Goal: Task Accomplishment & Management: Use online tool/utility

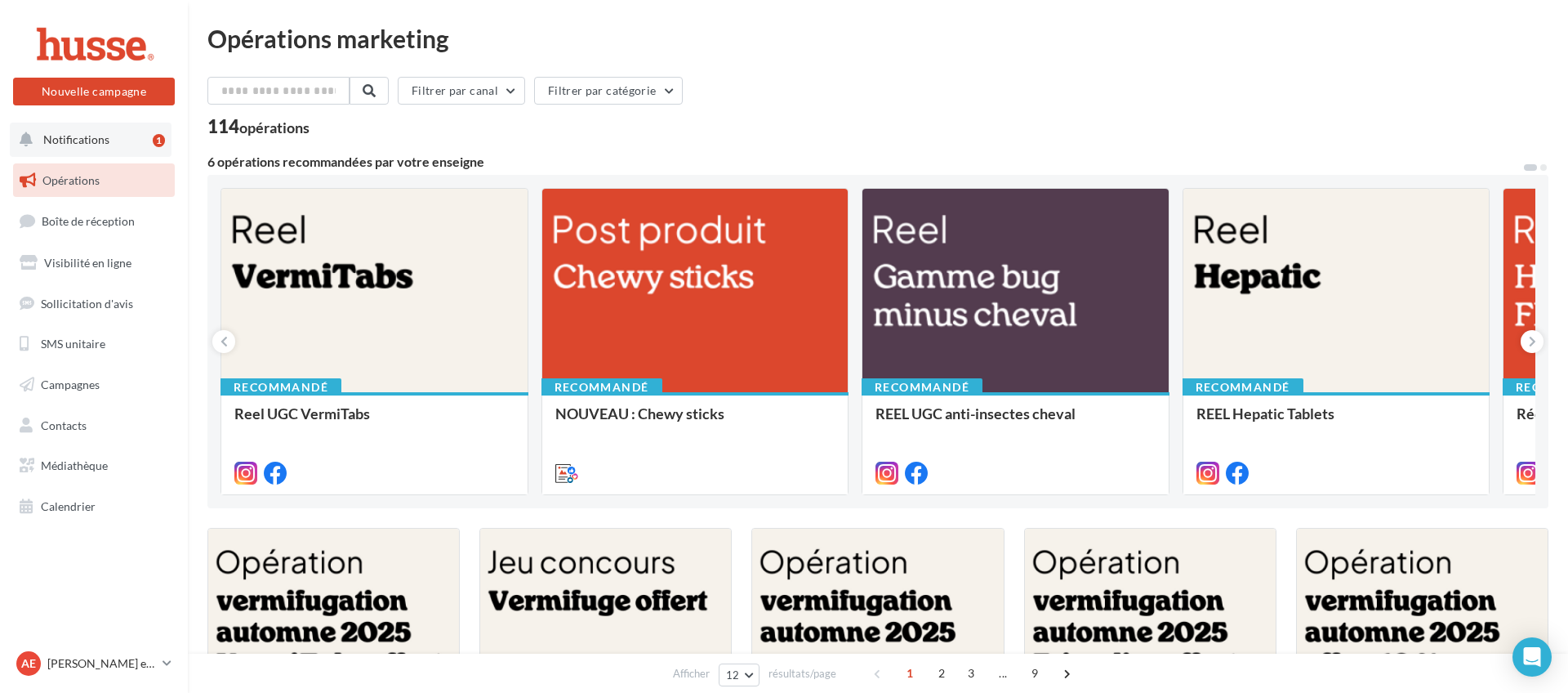
click at [117, 137] on button "Notifications 1" at bounding box center [90, 140] width 161 height 34
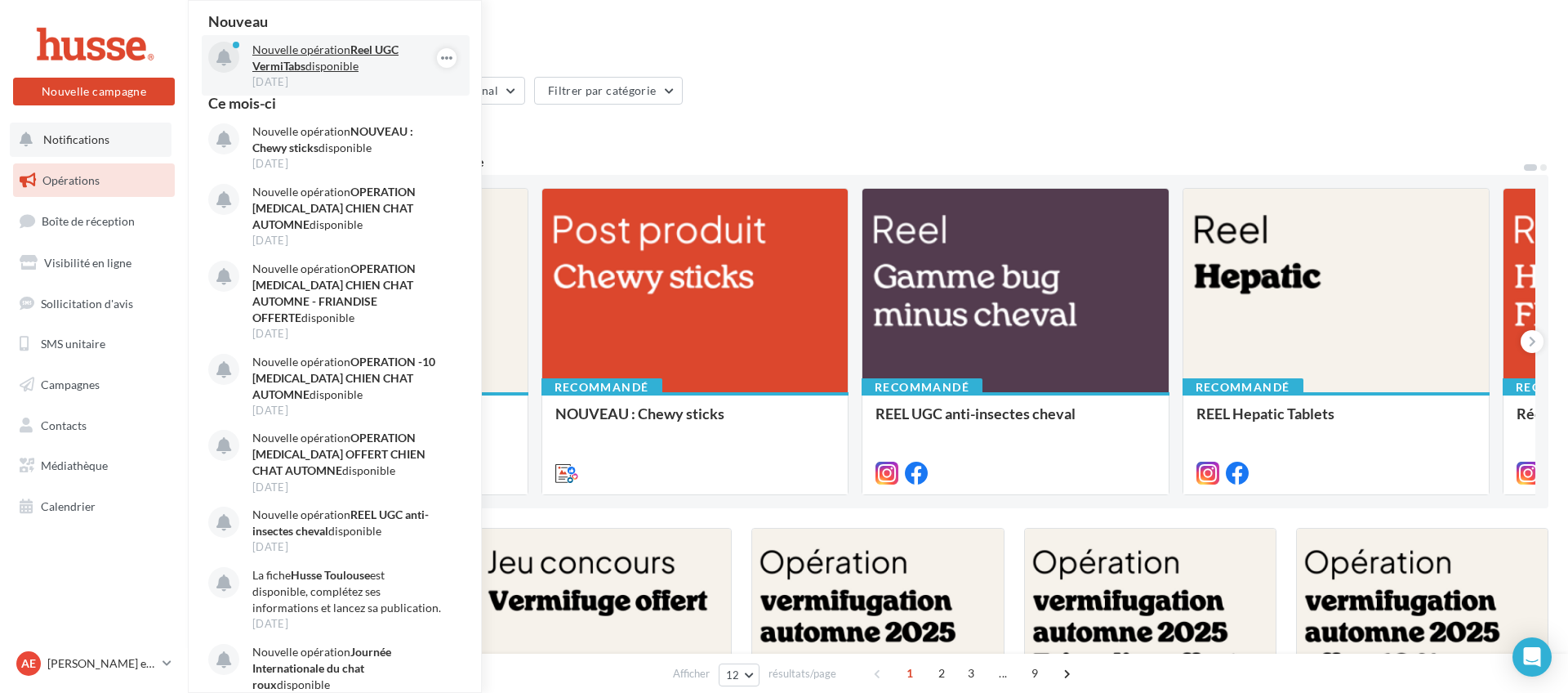
click at [352, 49] on strong "Reel UGC VermiTabs" at bounding box center [326, 57] width 147 height 31
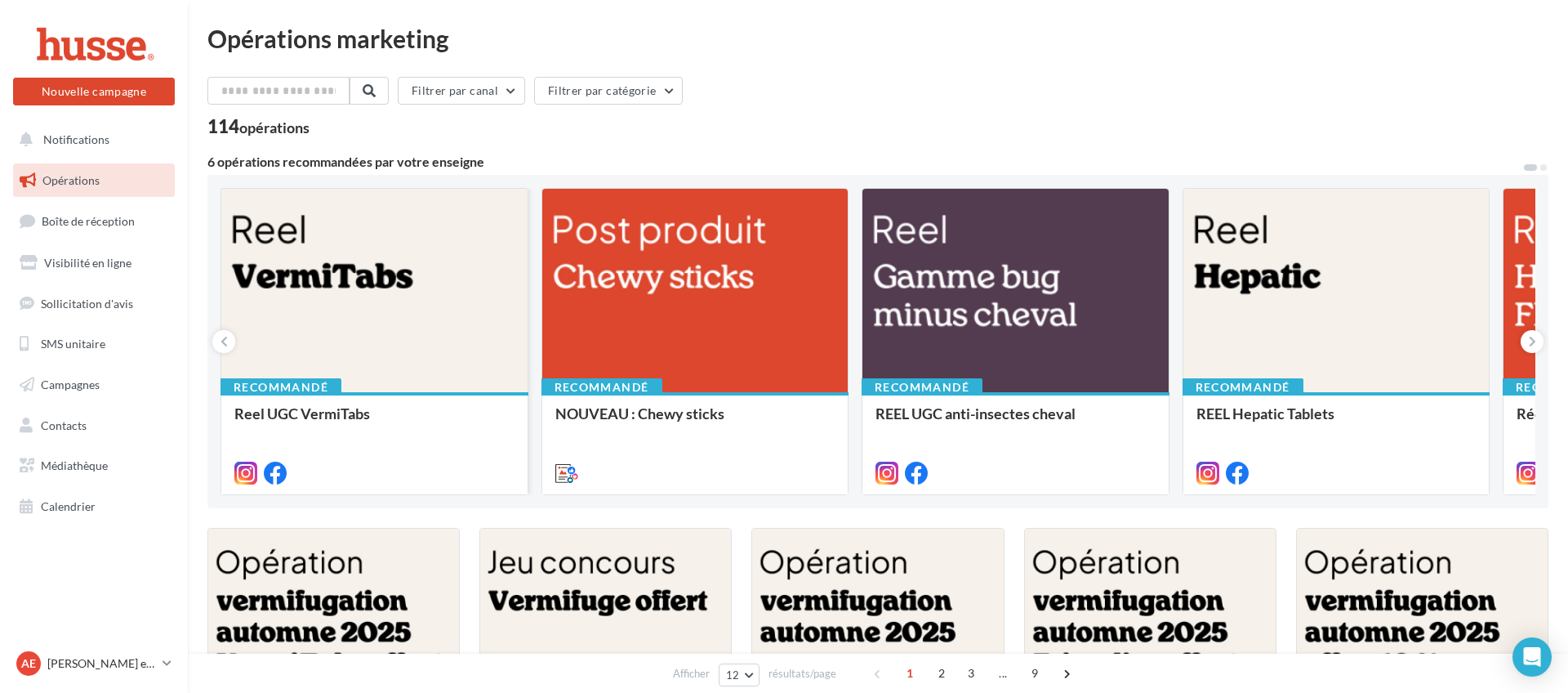
click at [450, 258] on div at bounding box center [374, 291] width 306 height 205
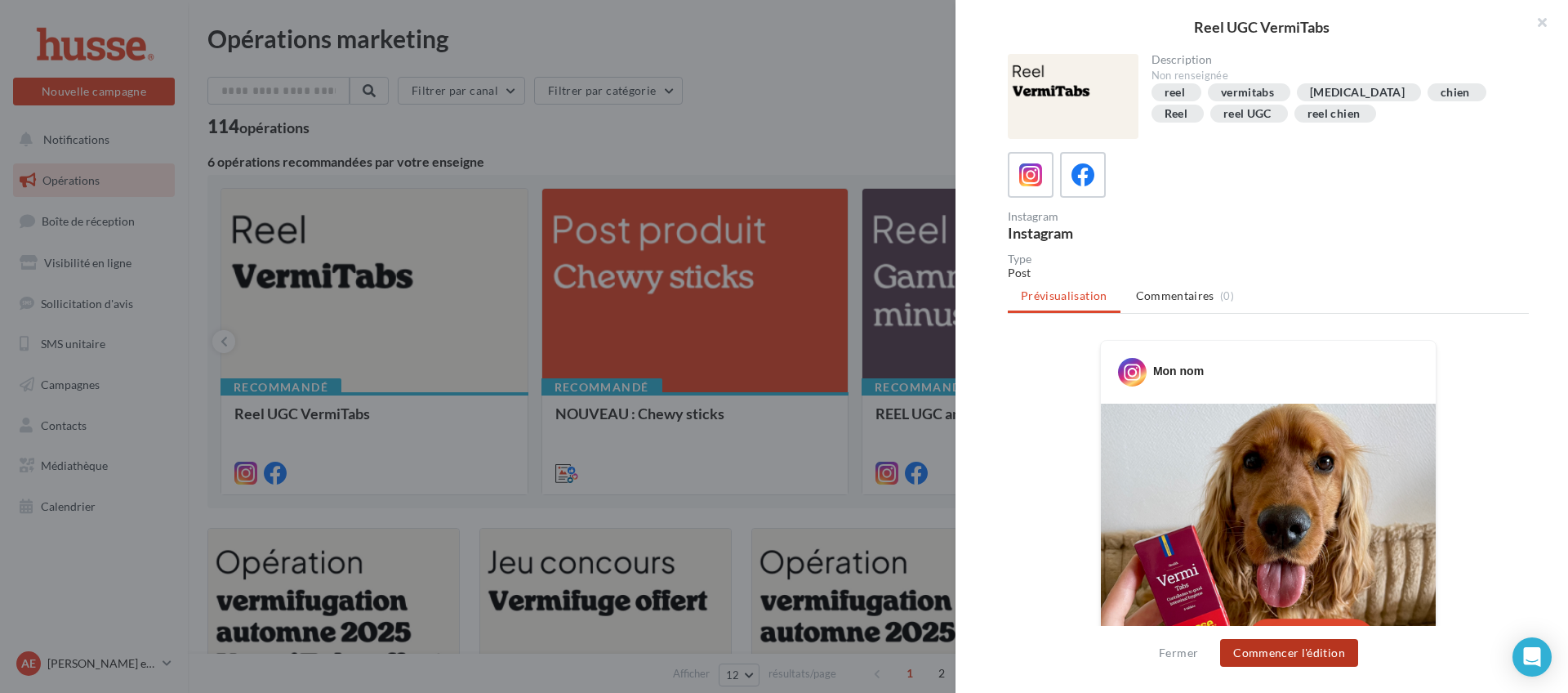
click at [1314, 657] on button "Commencer l'édition" at bounding box center [1290, 653] width 138 height 28
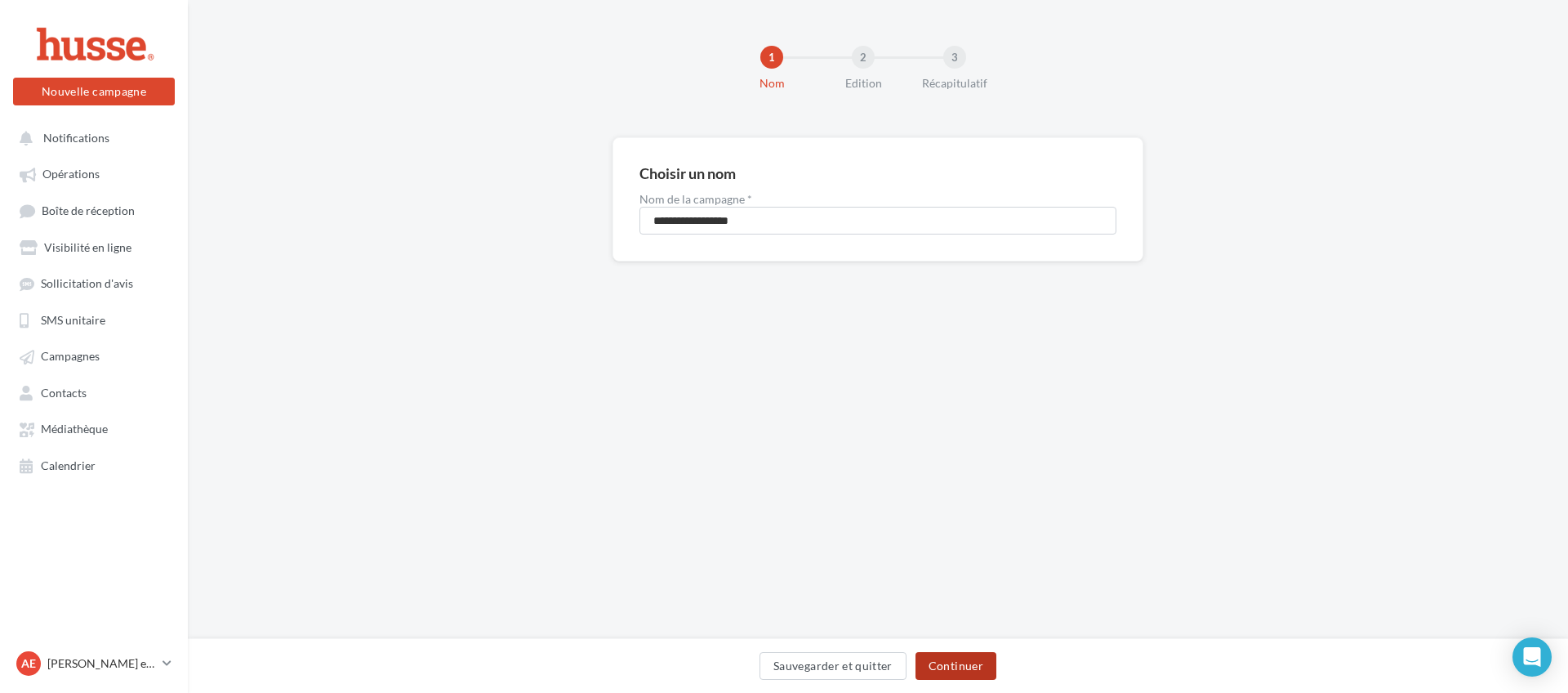
click at [952, 672] on button "Continuer" at bounding box center [956, 666] width 81 height 28
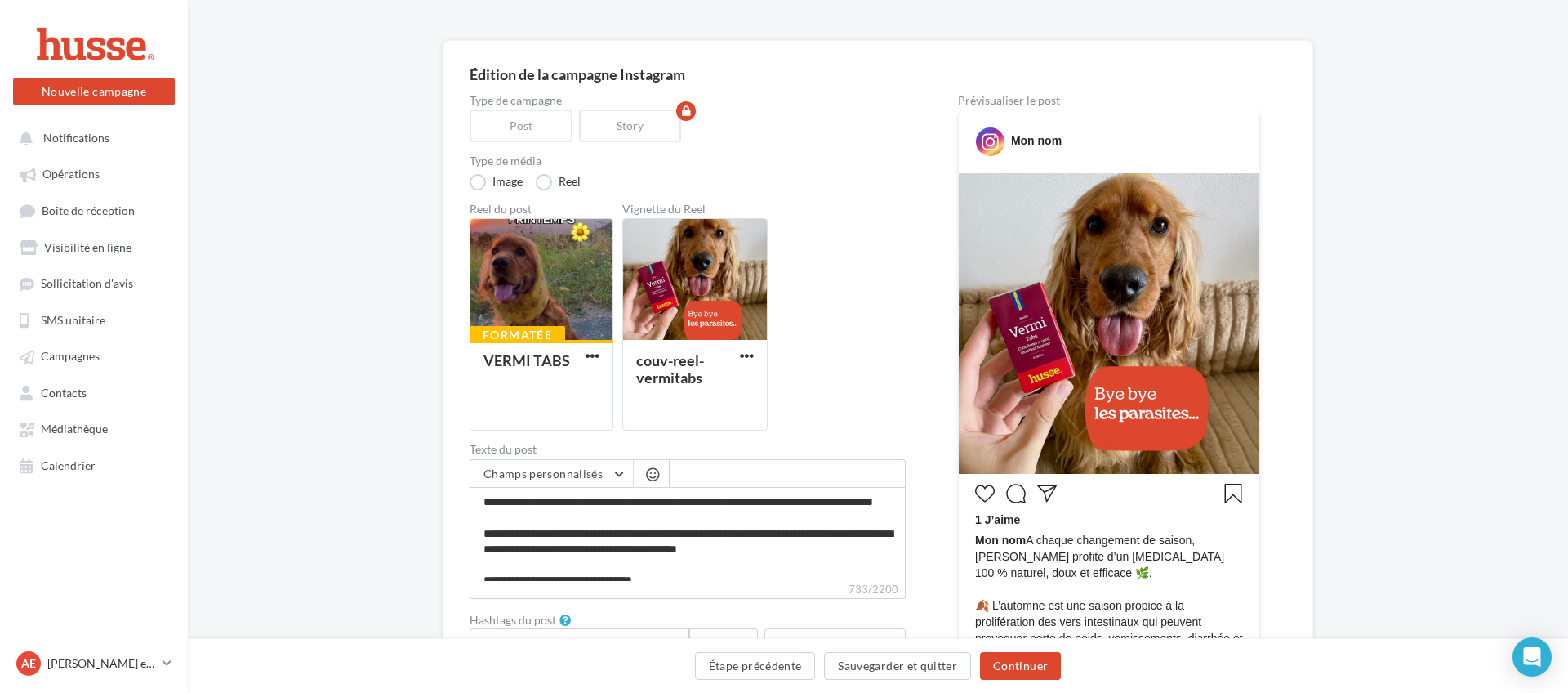
scroll to position [128, 0]
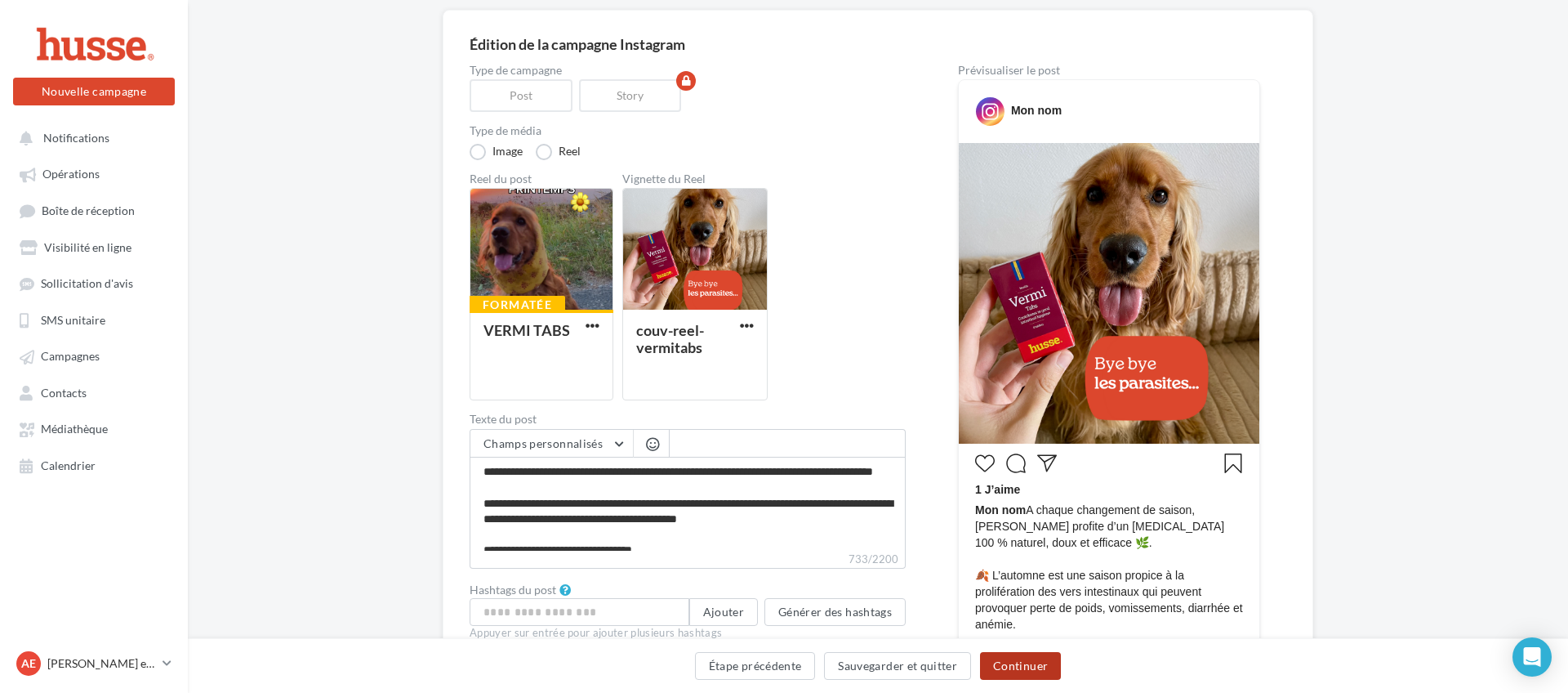
click at [1018, 668] on button "Continuer" at bounding box center [1020, 666] width 81 height 28
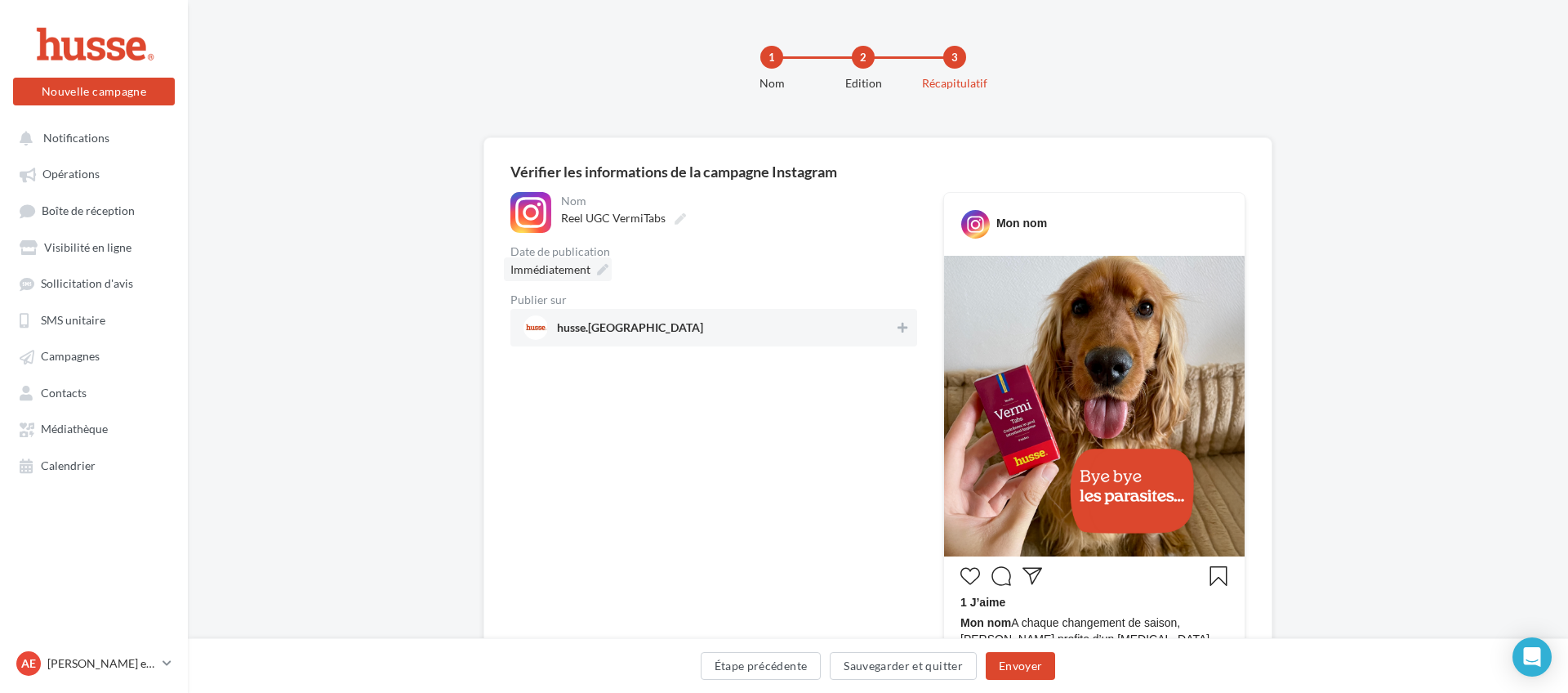
click at [565, 277] on span "Immédiatement" at bounding box center [550, 270] width 80 height 17
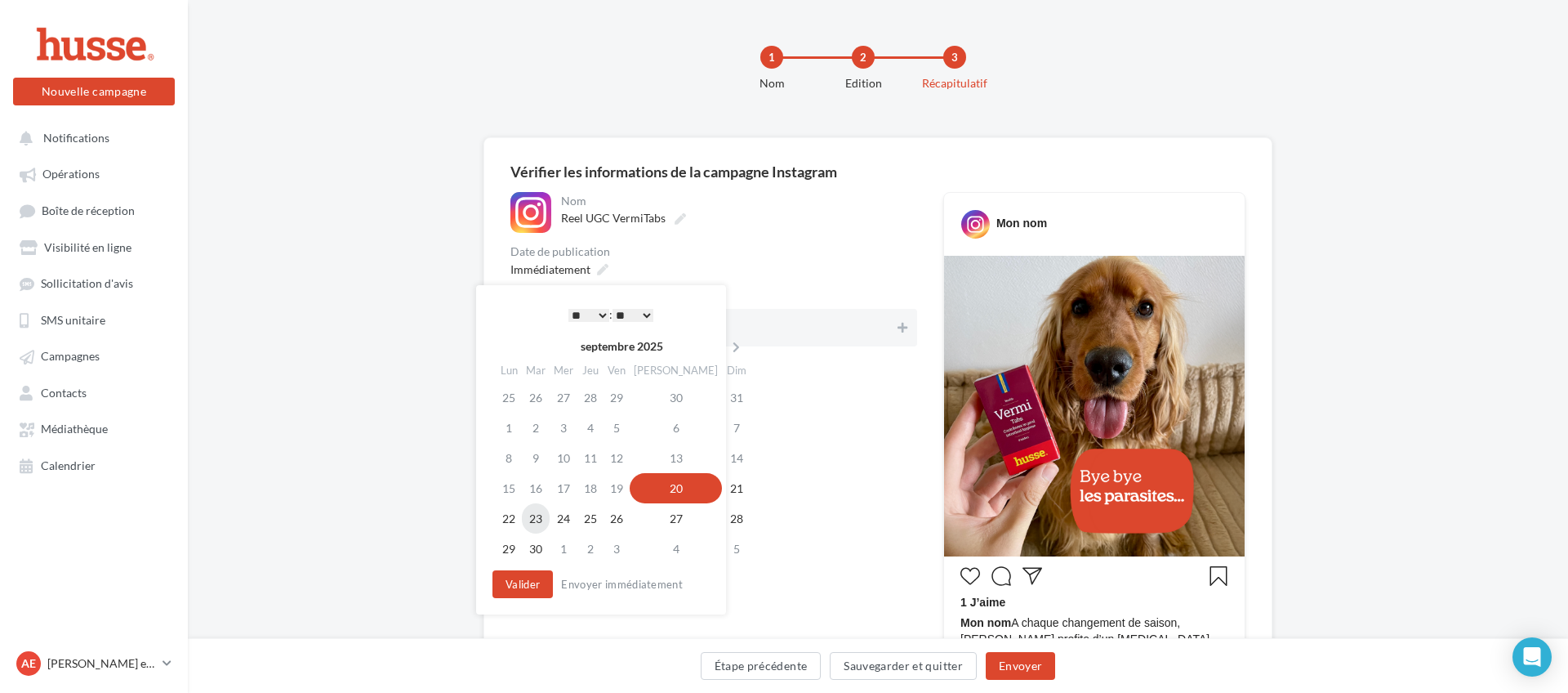
click at [542, 518] on td "23" at bounding box center [536, 518] width 28 height 31
click at [599, 312] on select "* * * * * * * * * * ** ** ** ** ** ** ** ** ** ** ** ** ** **" at bounding box center [589, 315] width 41 height 13
click at [645, 316] on select "** ** ** ** ** **" at bounding box center [633, 315] width 41 height 13
click at [537, 590] on button "Valider" at bounding box center [522, 585] width 60 height 28
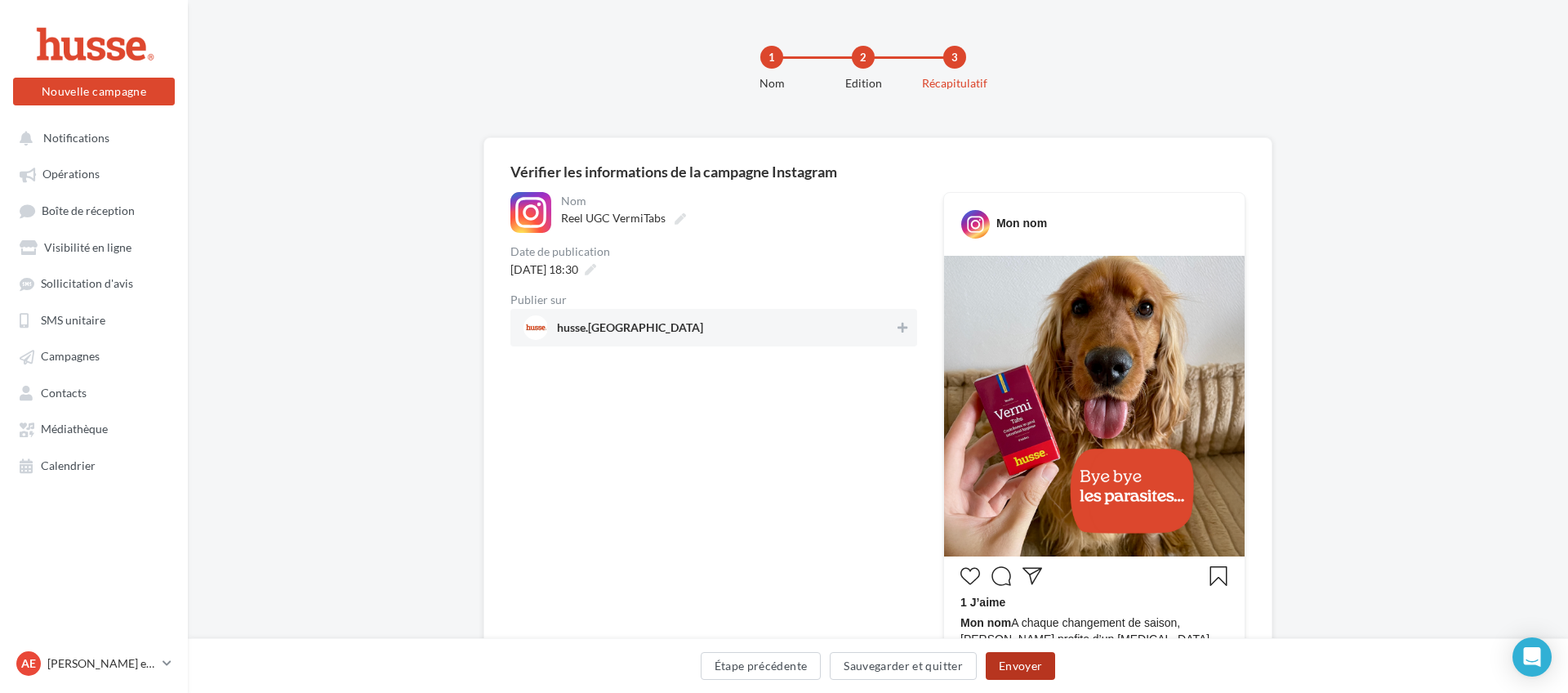
click at [1010, 667] on button "Envoyer" at bounding box center [1020, 666] width 70 height 28
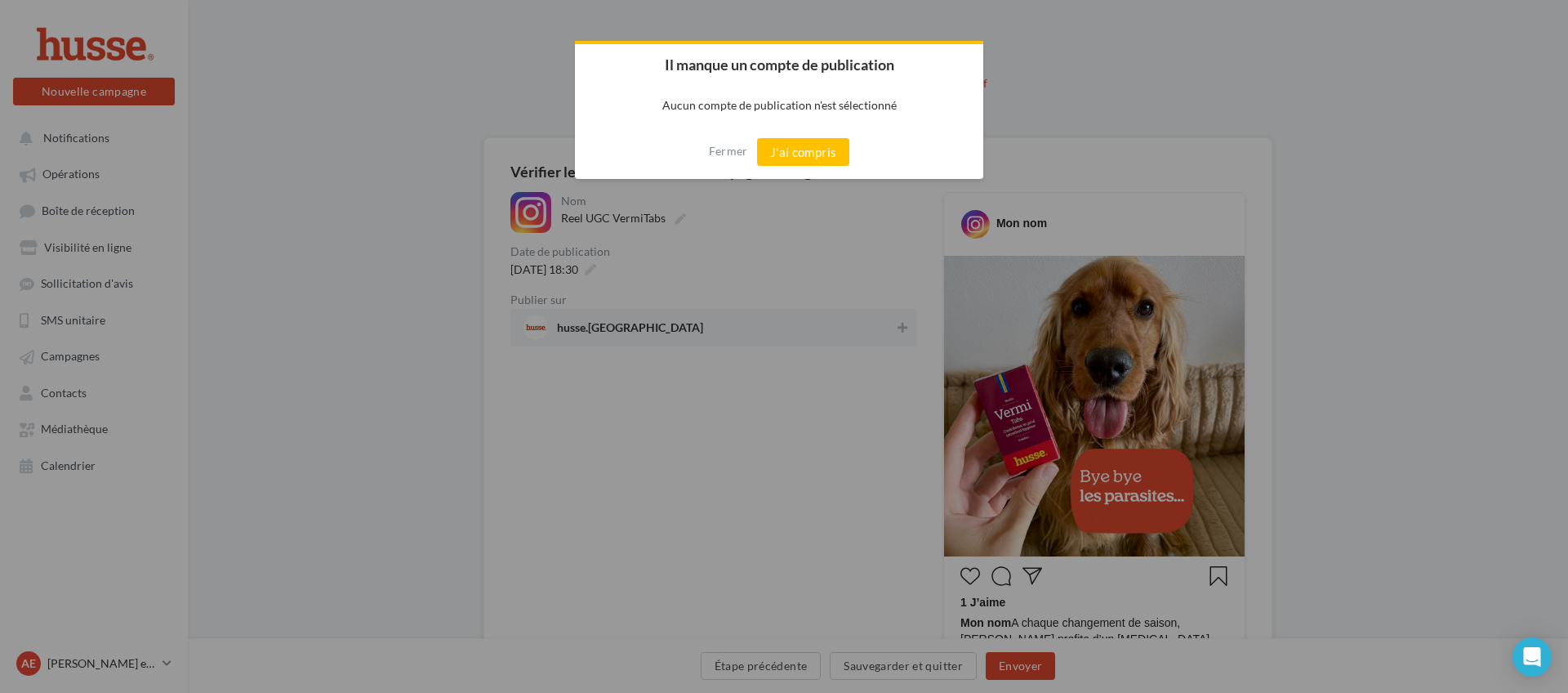
click at [783, 155] on button "J'ai compris" at bounding box center [804, 152] width 93 height 28
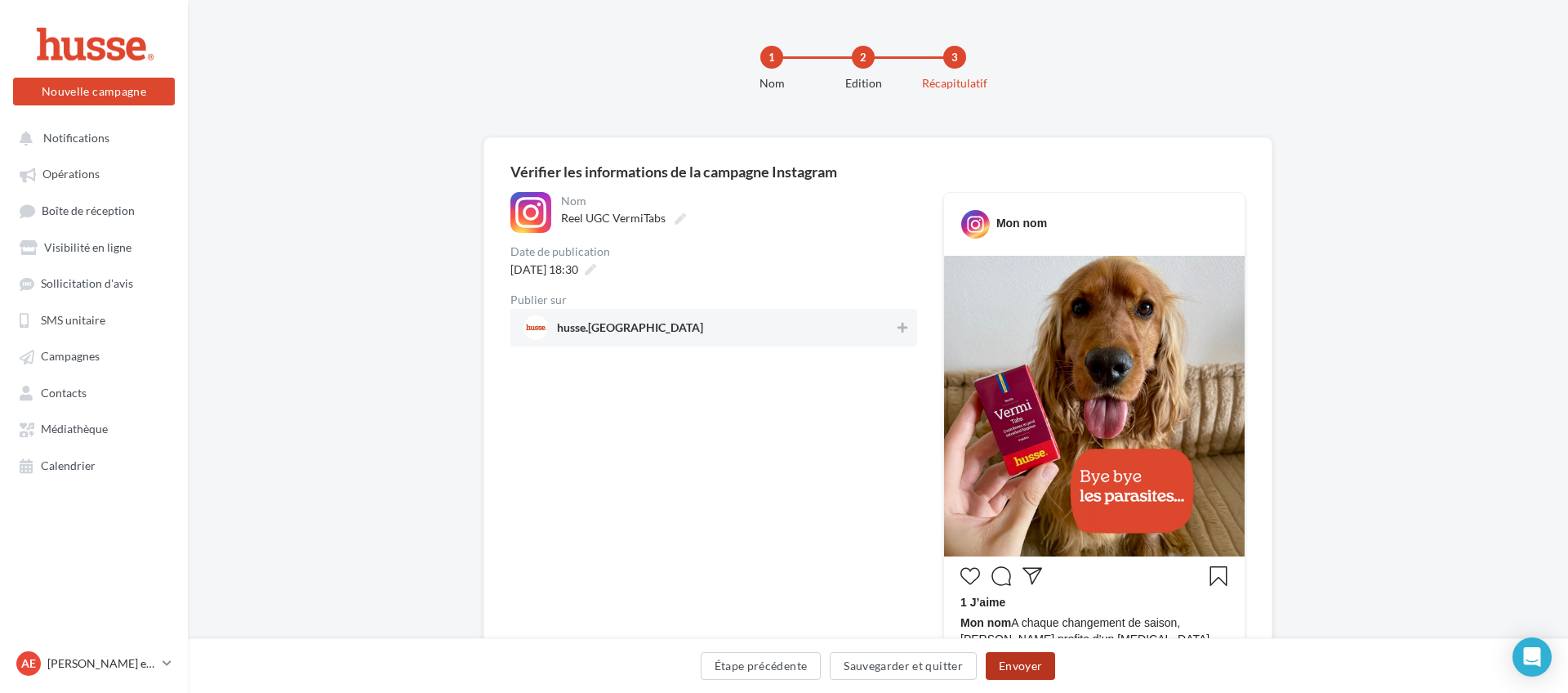
click at [1017, 662] on button "Envoyer" at bounding box center [1020, 666] width 70 height 28
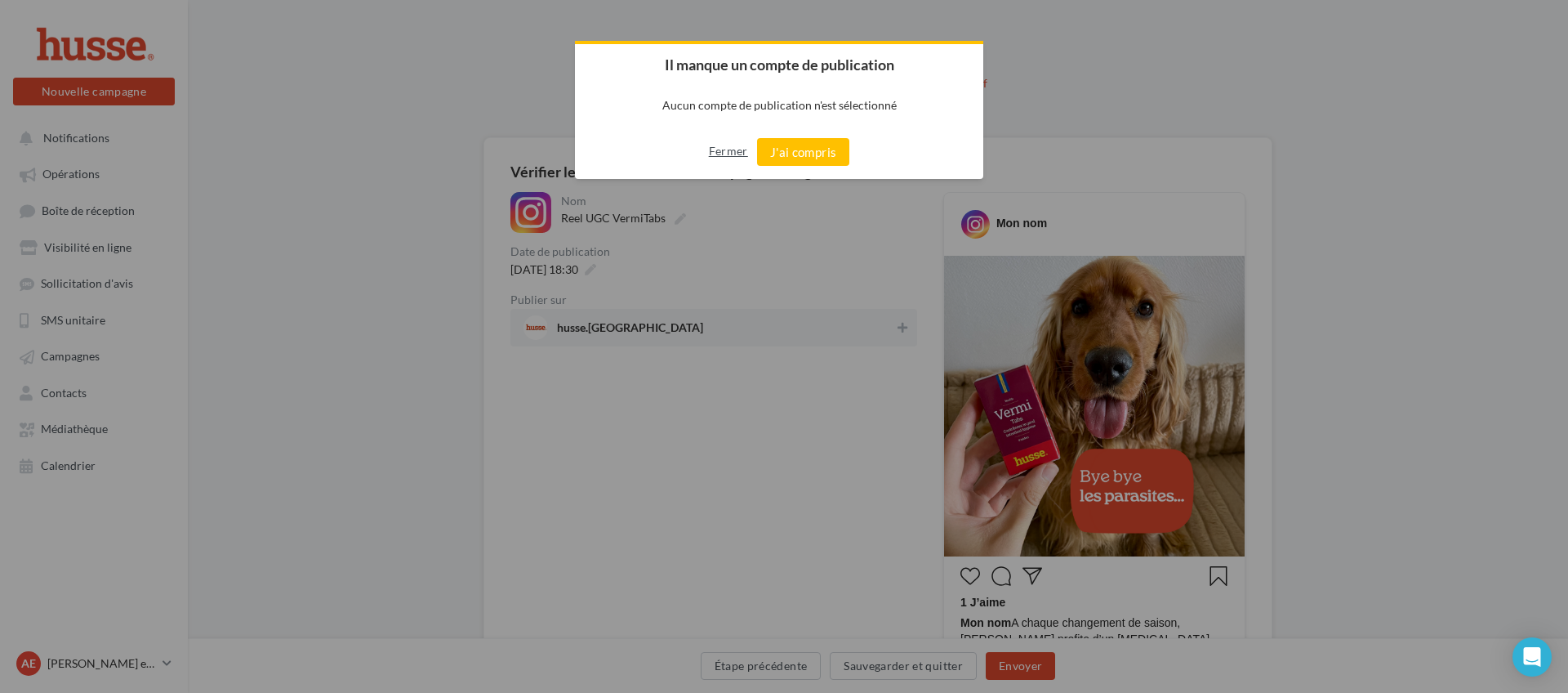
click at [732, 155] on button "Fermer" at bounding box center [729, 151] width 39 height 27
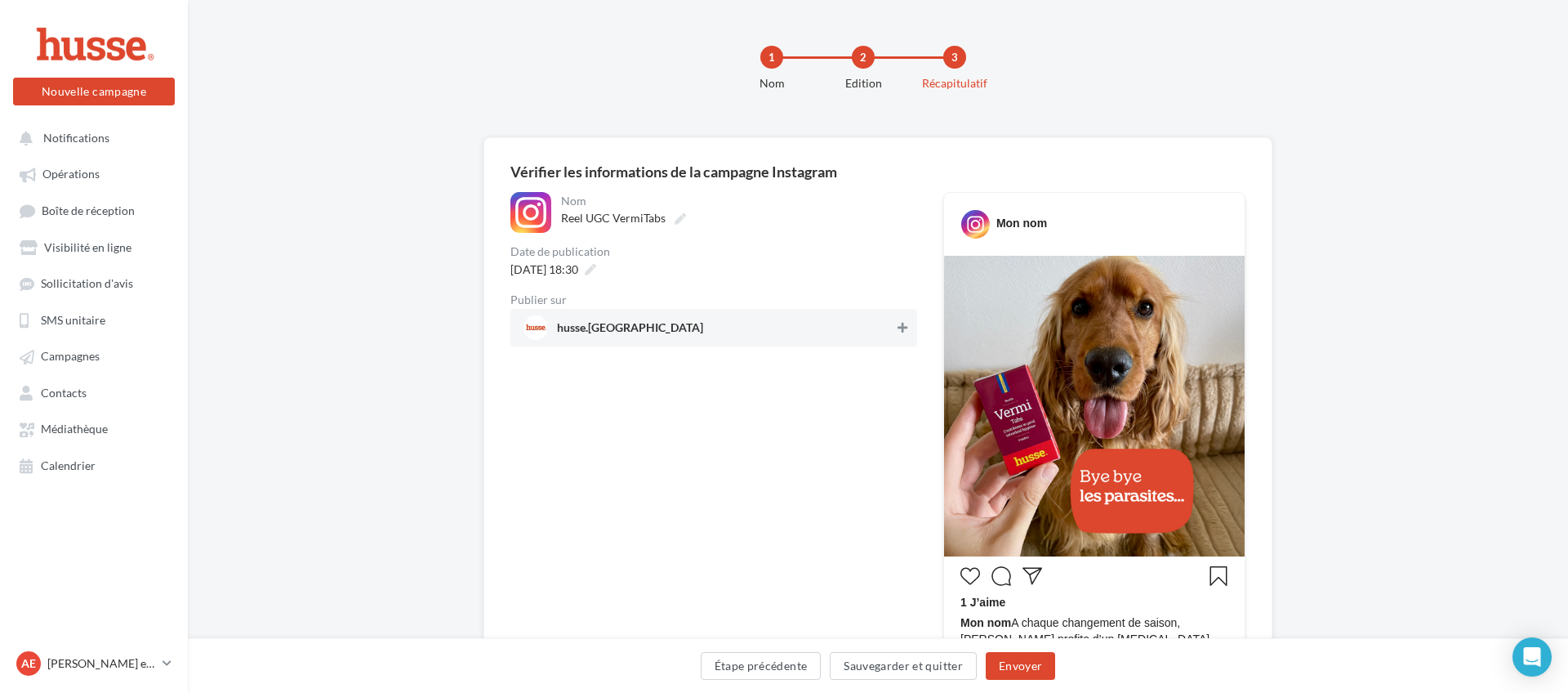
click at [904, 325] on icon at bounding box center [903, 328] width 10 height 12
click at [1018, 669] on button "Envoyer" at bounding box center [1020, 666] width 70 height 28
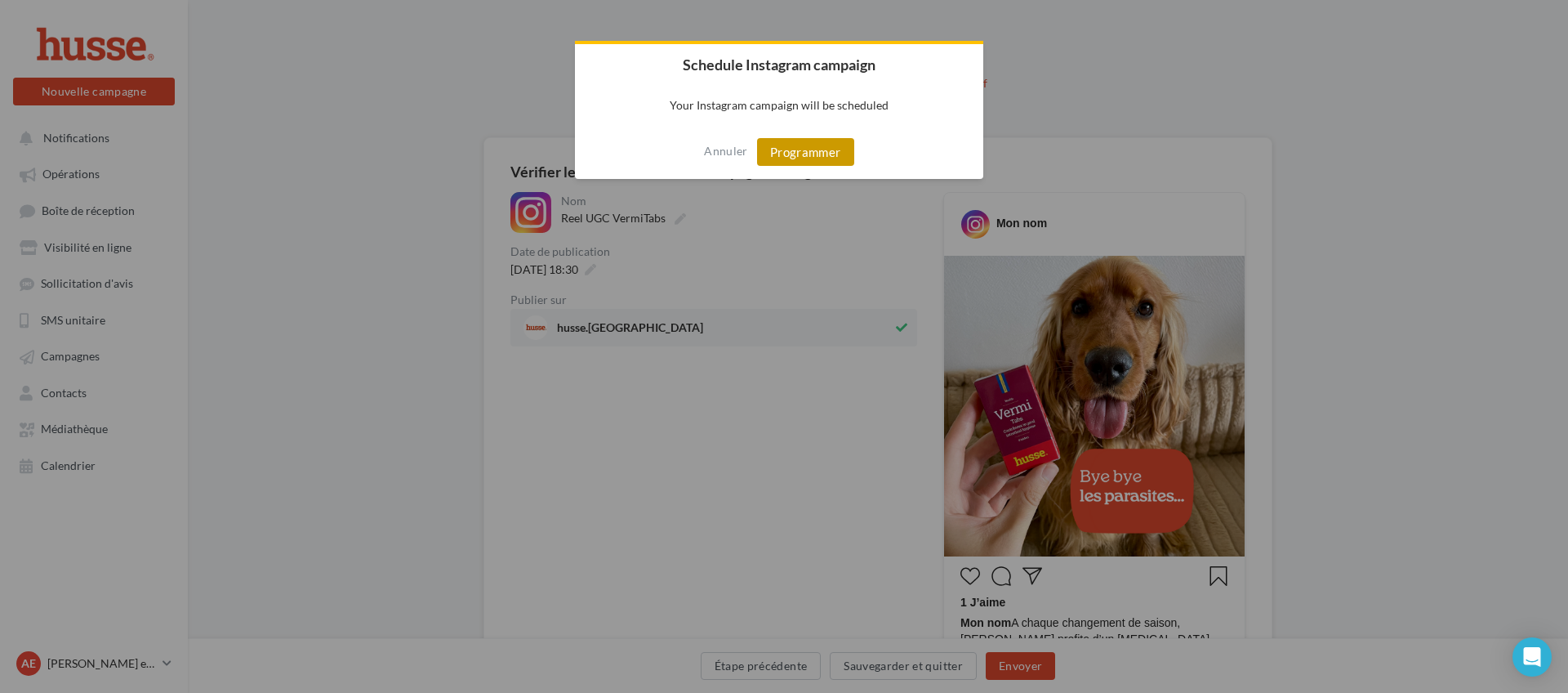
click at [806, 154] on button "Programmer" at bounding box center [806, 152] width 97 height 28
